Goal: Task Accomplishment & Management: Use online tool/utility

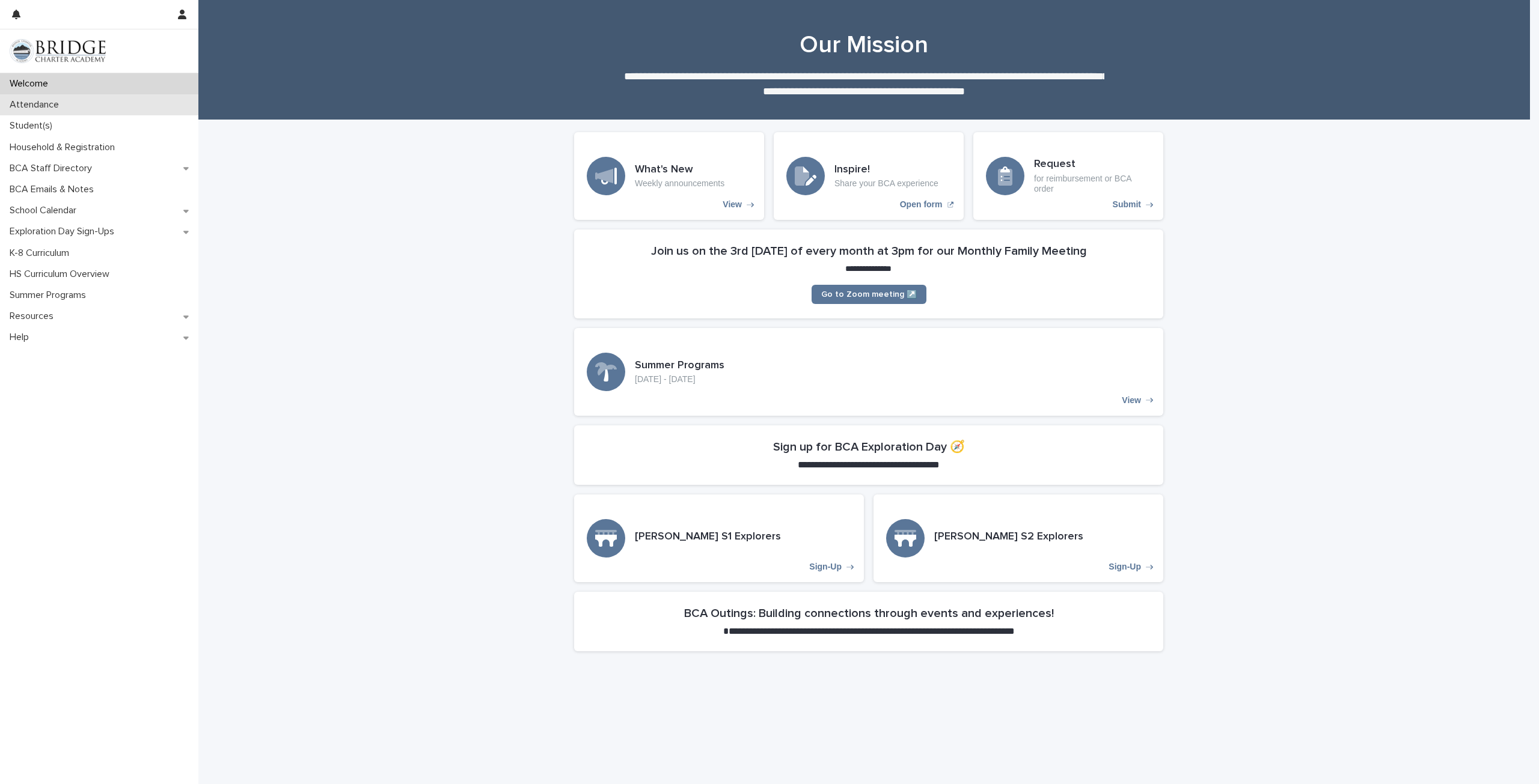
click at [111, 106] on div "Attendance" at bounding box center [99, 105] width 199 height 21
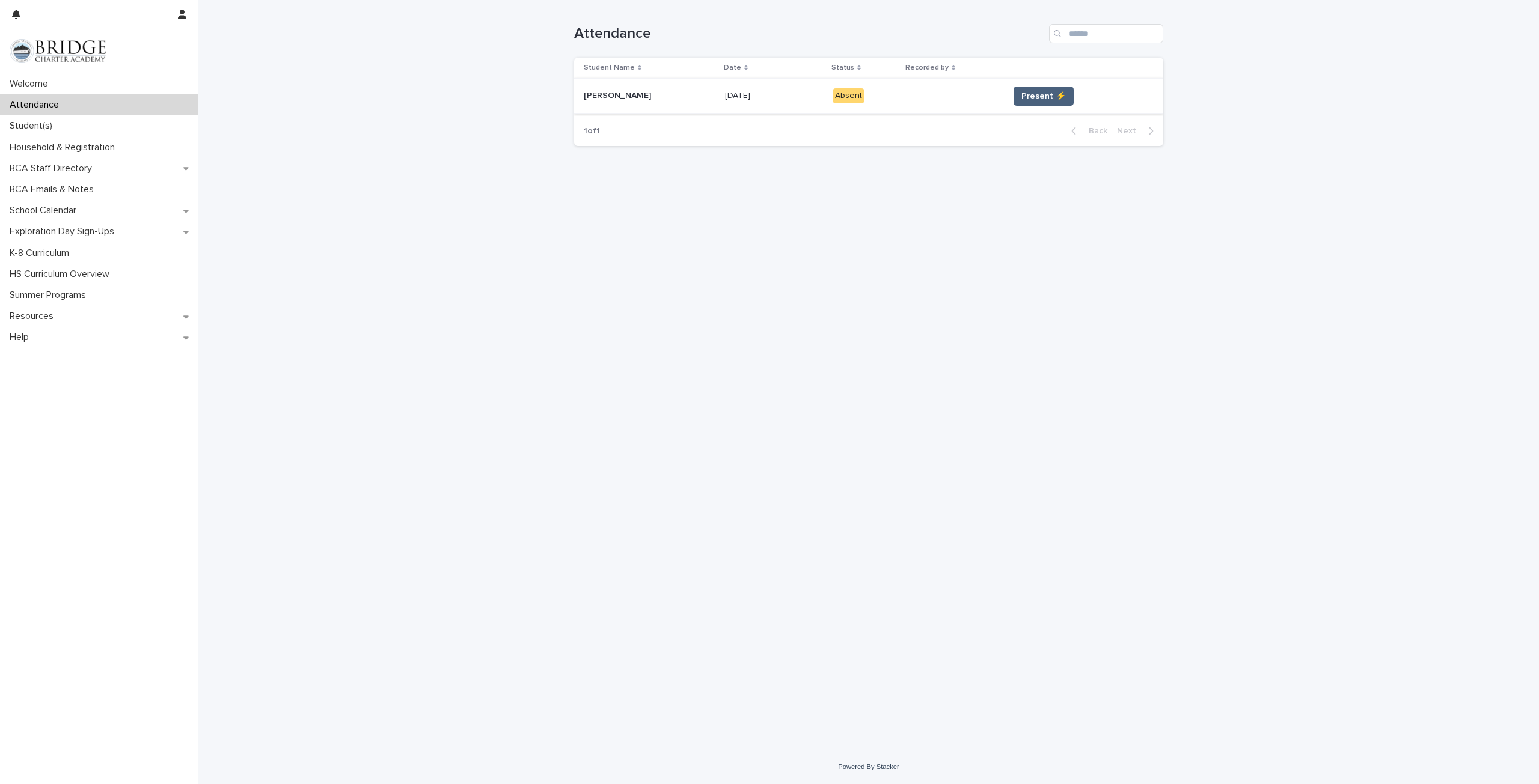
click at [1030, 87] on button "Present ⚡" at bounding box center [1043, 96] width 60 height 19
click at [1026, 96] on span "Present ⚡" at bounding box center [1044, 96] width 45 height 12
click at [1030, 91] on span "Present ⚡" at bounding box center [1044, 96] width 45 height 12
